Goal: Information Seeking & Learning: Learn about a topic

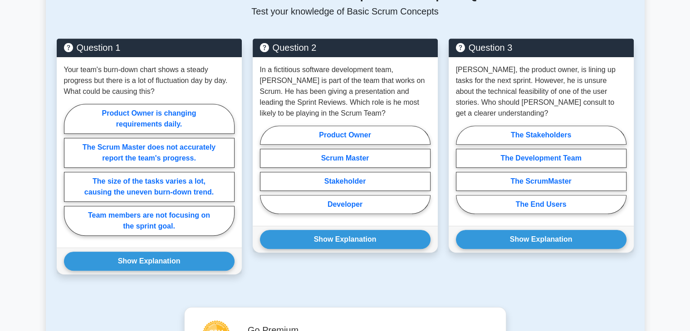
scroll to position [577, 0]
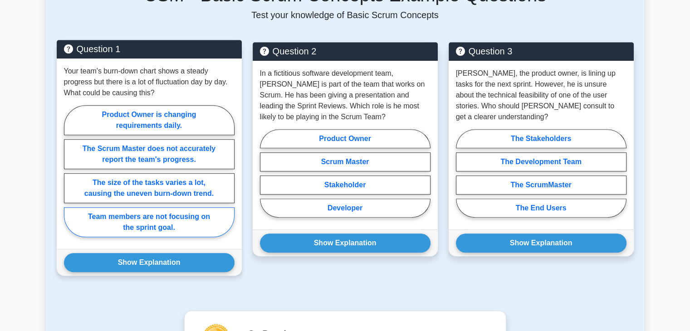
click at [154, 220] on label "Team members are not focusing on the sprint goal." at bounding box center [149, 222] width 170 height 30
click at [70, 177] on input "Team members are not focusing on the sprint goal." at bounding box center [67, 174] width 6 height 6
radio input "true"
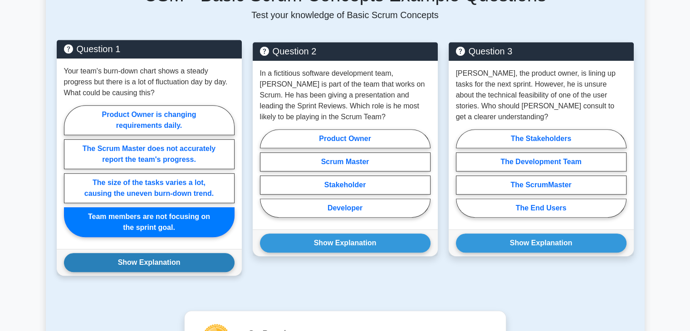
click at [151, 260] on button "Show Explanation" at bounding box center [149, 262] width 170 height 19
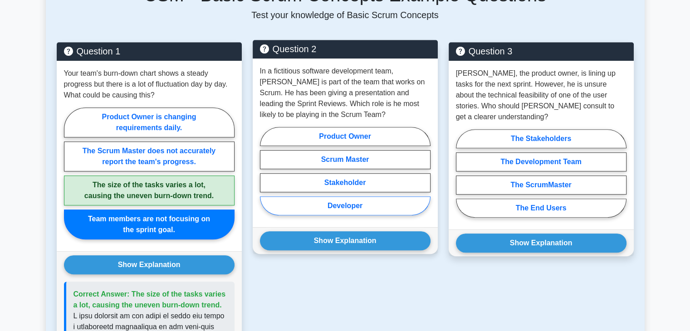
click at [328, 207] on label "Developer" at bounding box center [345, 205] width 170 height 19
click at [266, 177] on input "Developer" at bounding box center [263, 174] width 6 height 6
radio input "true"
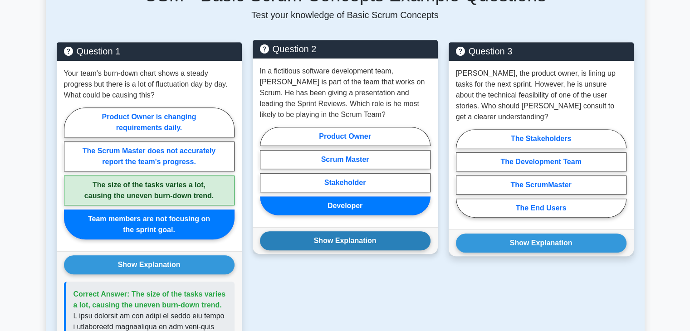
click at [328, 242] on button "Show Explanation" at bounding box center [345, 240] width 170 height 19
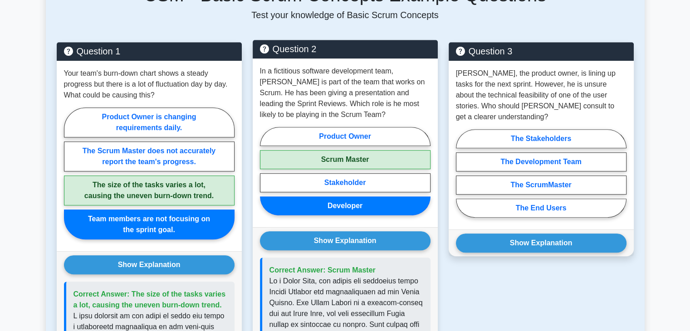
click at [342, 155] on label "Scrum Master" at bounding box center [345, 159] width 170 height 19
click at [266, 171] on input "Scrum Master" at bounding box center [263, 174] width 6 height 6
radio input "true"
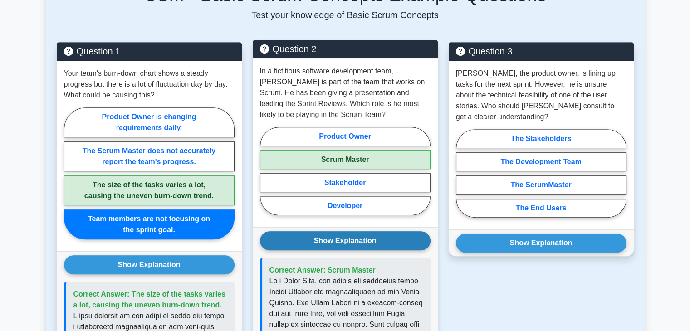
click at [330, 236] on button "Show Explanation" at bounding box center [345, 240] width 170 height 19
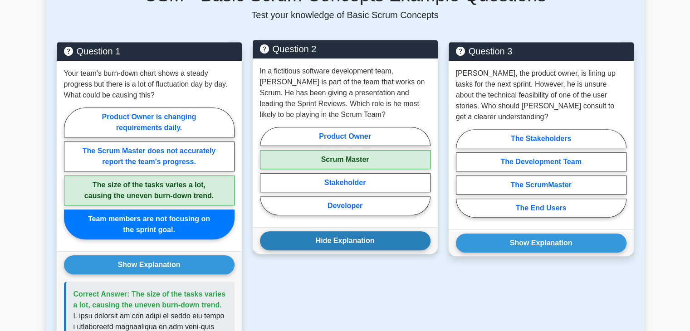
click at [329, 236] on button "Hide Explanation" at bounding box center [345, 240] width 170 height 19
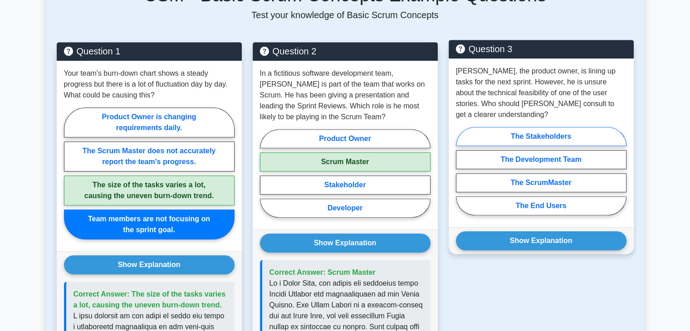
click at [550, 127] on label "The Stakeholders" at bounding box center [541, 136] width 170 height 19
click at [462, 171] on input "The Stakeholders" at bounding box center [459, 174] width 6 height 6
radio input "true"
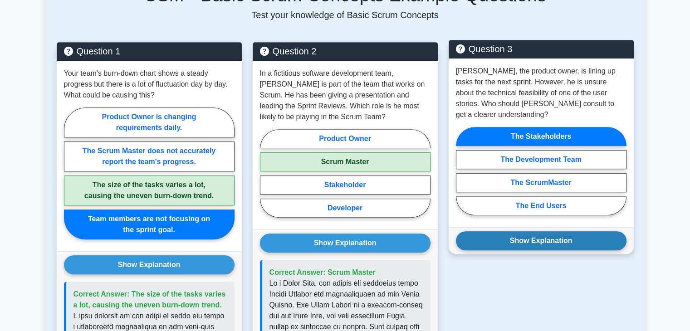
click at [513, 231] on button "Show Explanation" at bounding box center [541, 240] width 170 height 19
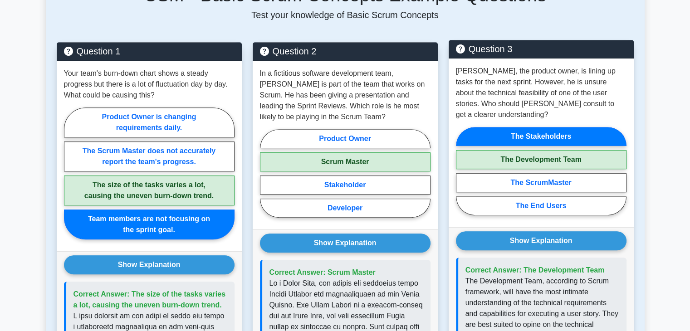
click at [544, 150] on label "The Development Team" at bounding box center [541, 159] width 170 height 19
click at [462, 171] on input "The Development Team" at bounding box center [459, 174] width 6 height 6
radio input "true"
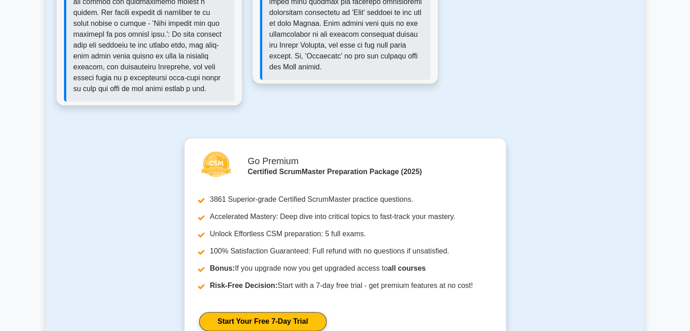
scroll to position [1076, 0]
